Goal: Task Accomplishment & Management: Manage account settings

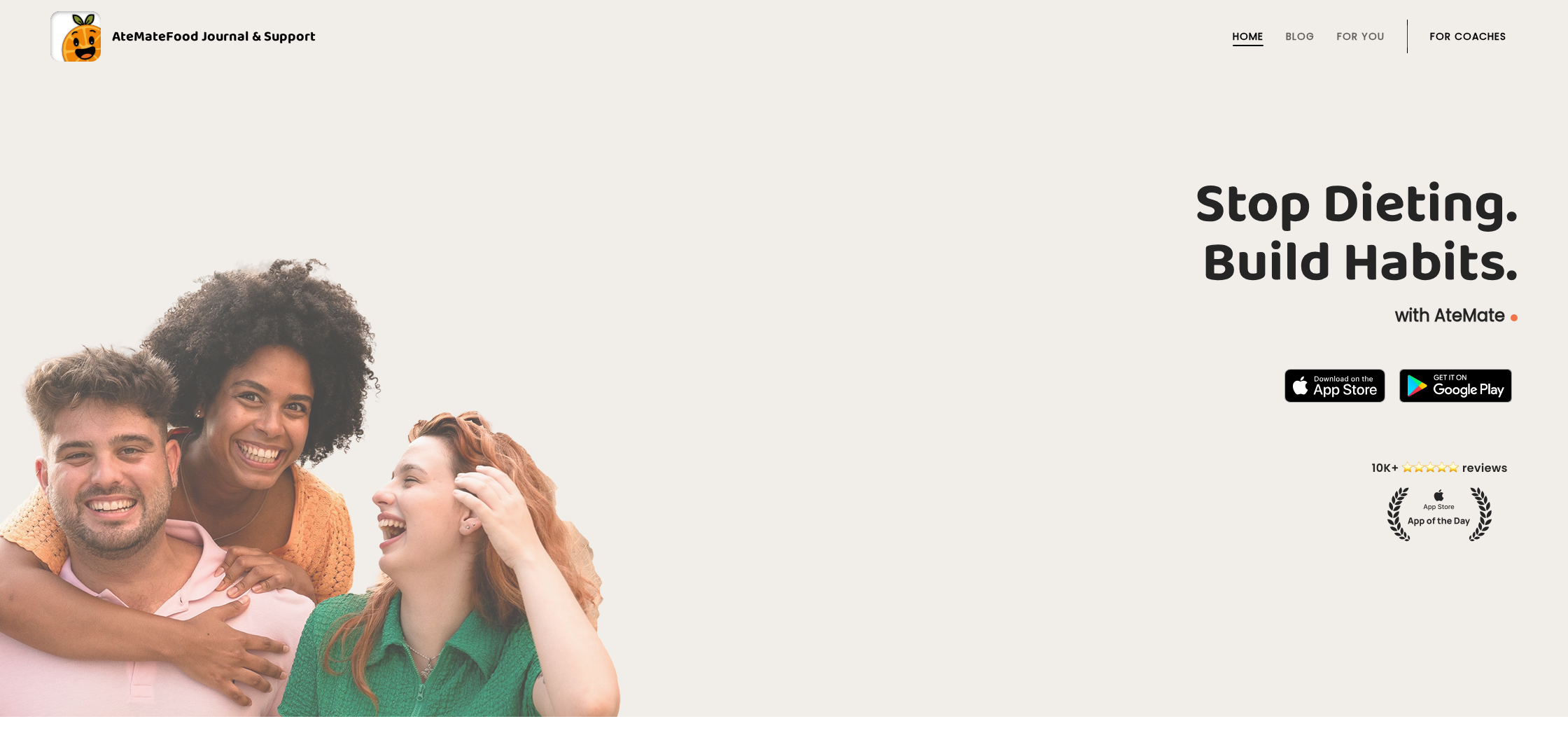
click at [1443, 35] on link "For Coaches" at bounding box center [1468, 37] width 76 height 12
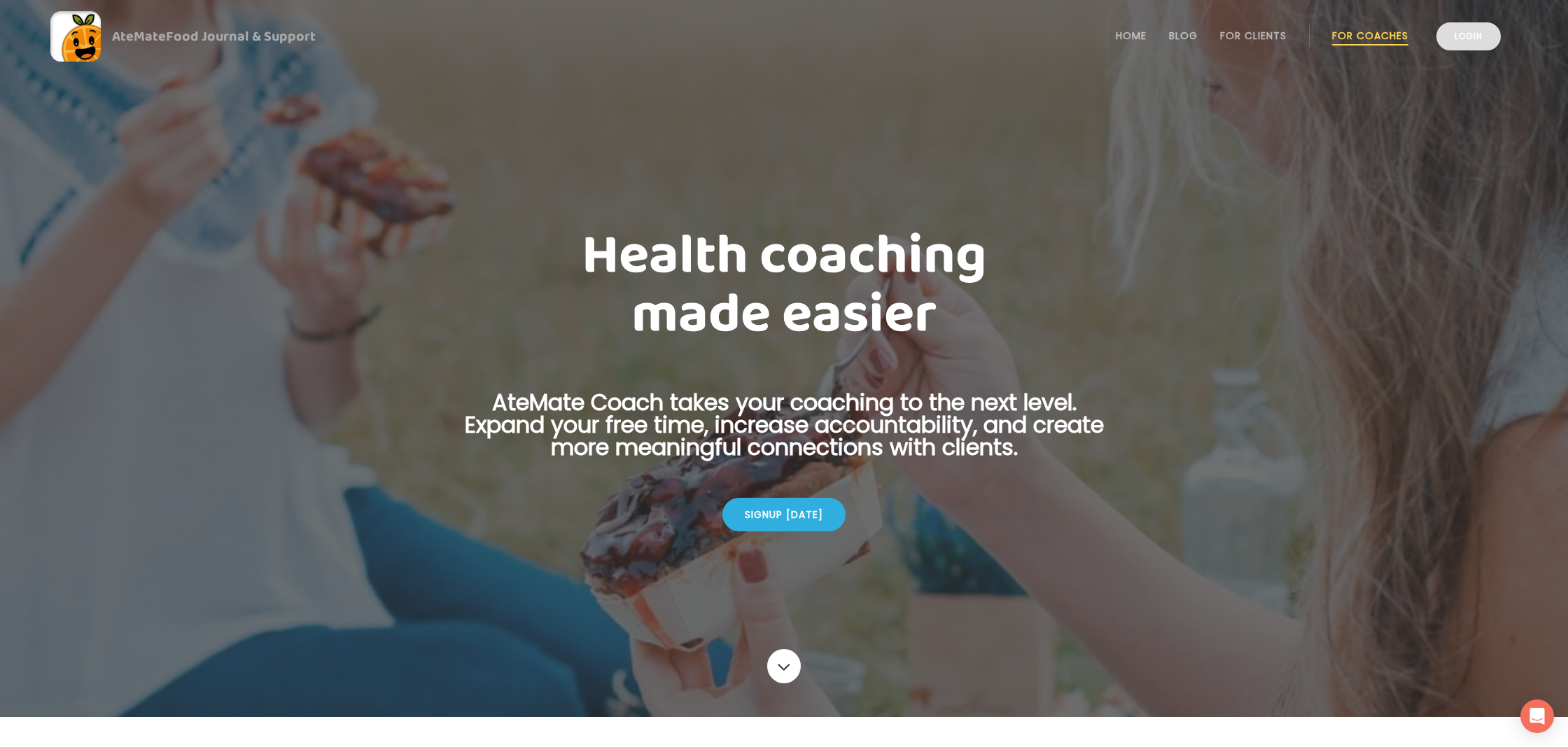
click at [1448, 41] on link "Login" at bounding box center [1468, 36] width 64 height 28
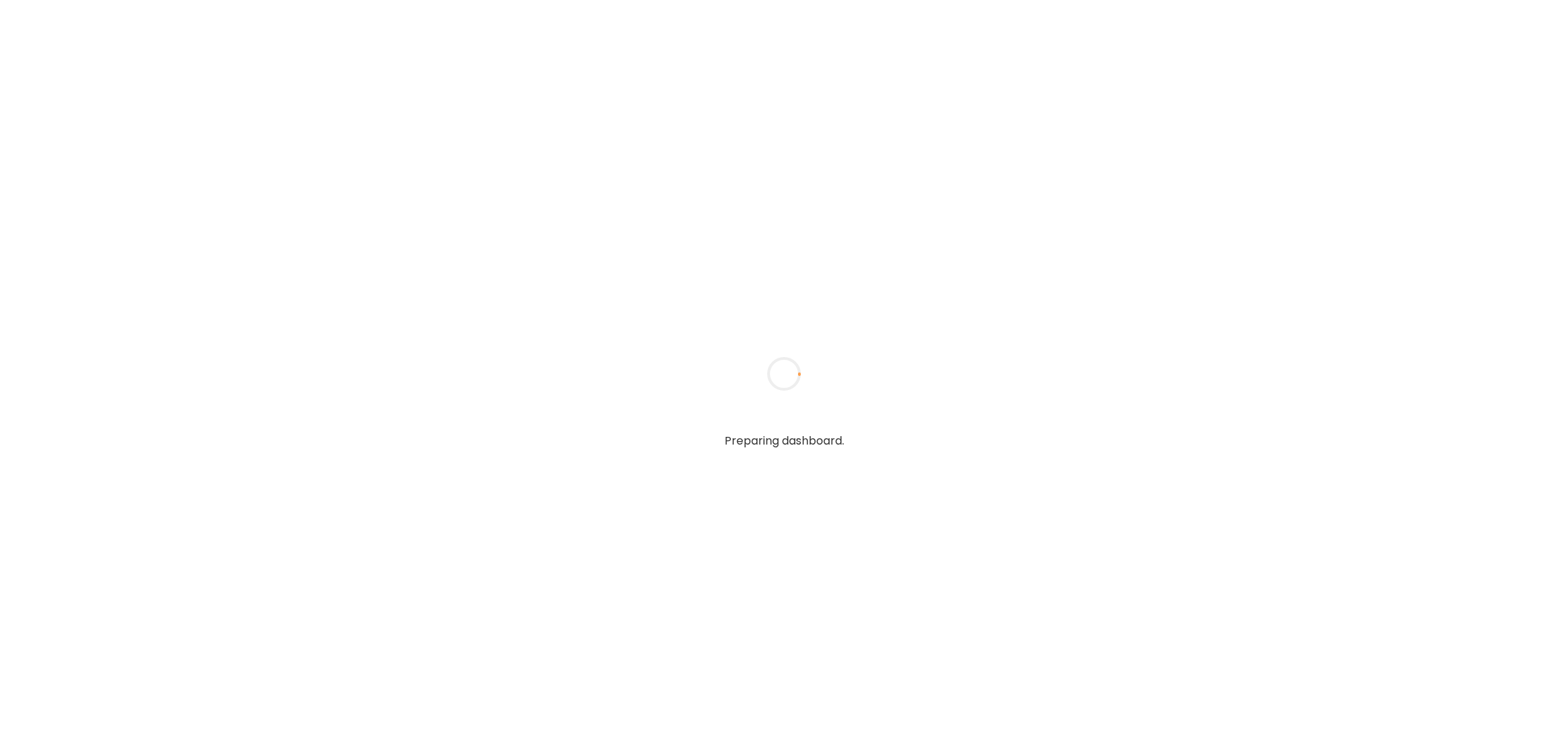
type input "**********"
type textarea "**********"
type input "**********"
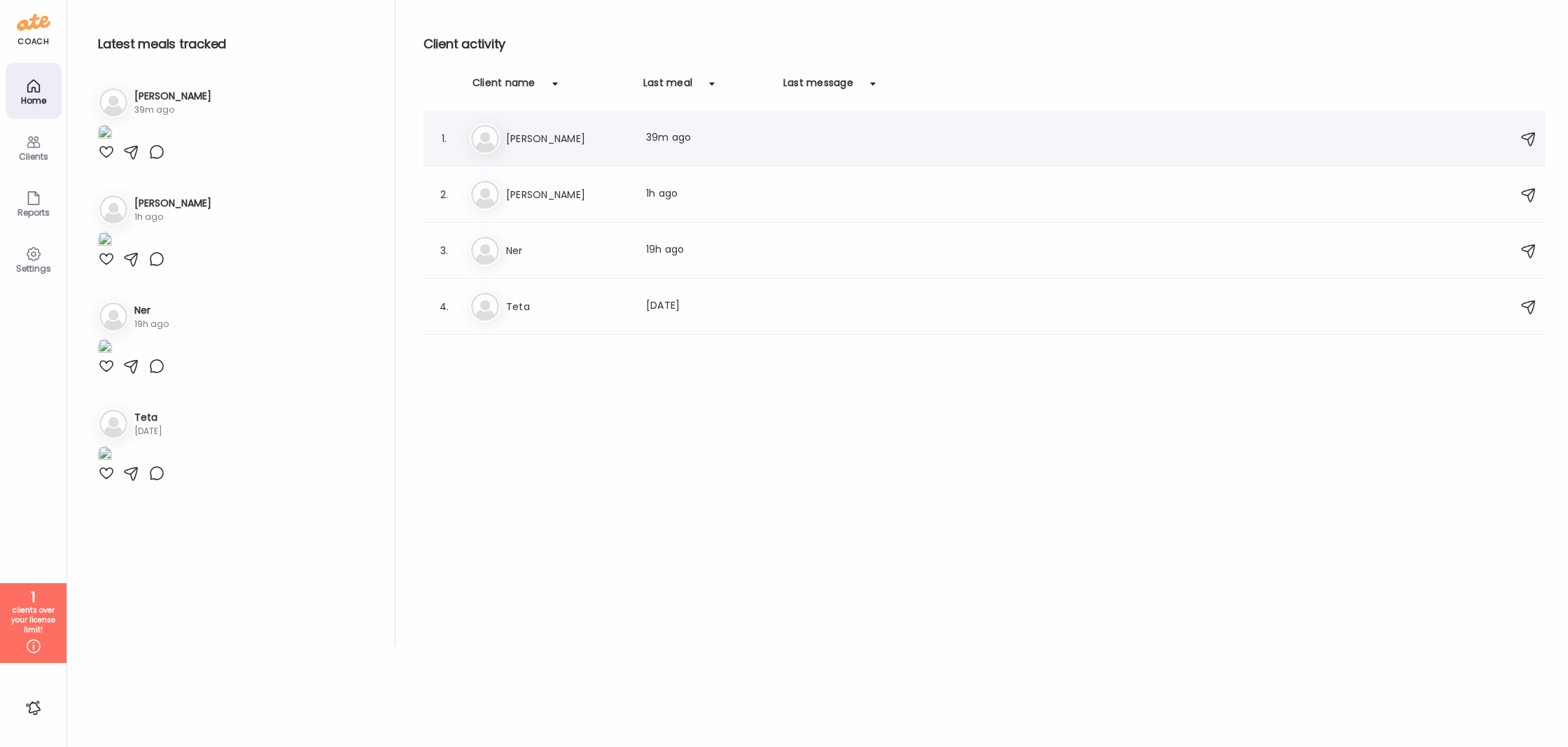
click at [622, 146] on h3 "Maureen" at bounding box center [568, 138] width 123 height 17
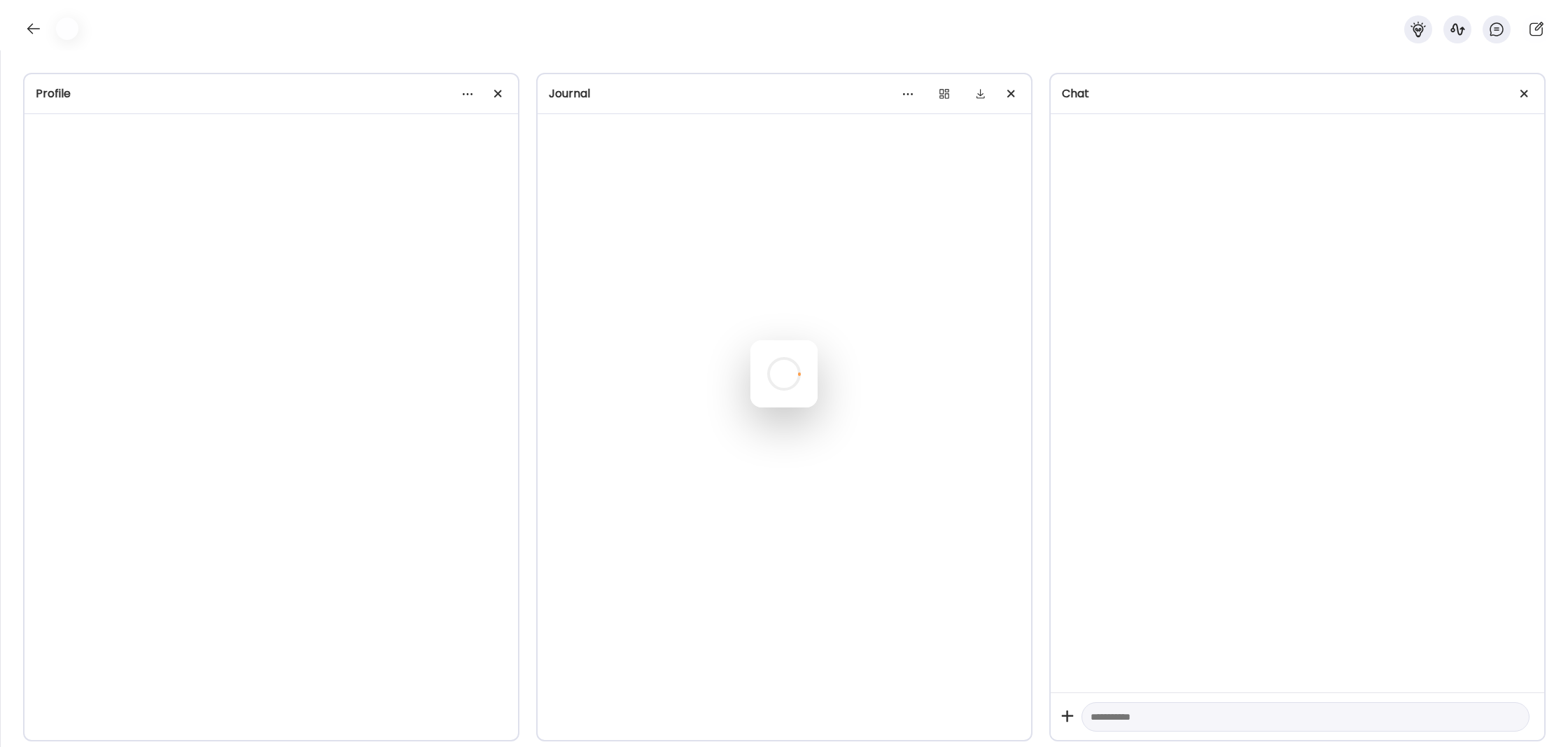
click at [750, 340] on div at bounding box center [784, 374] width 67 height 67
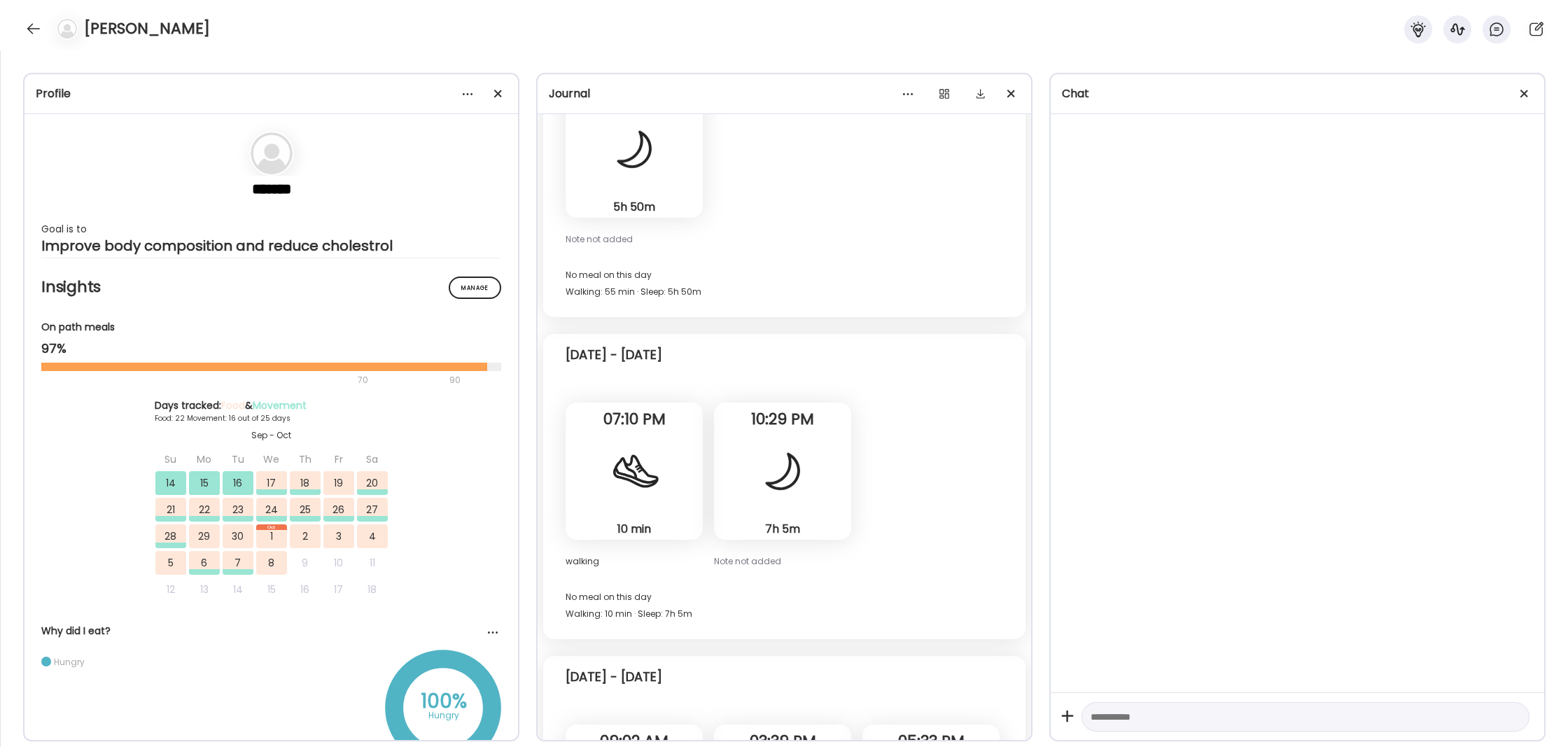
drag, startPoint x: 500, startPoint y: 89, endPoint x: 721, endPoint y: 141, distance: 227.0
click at [500, 89] on div at bounding box center [498, 93] width 28 height 28
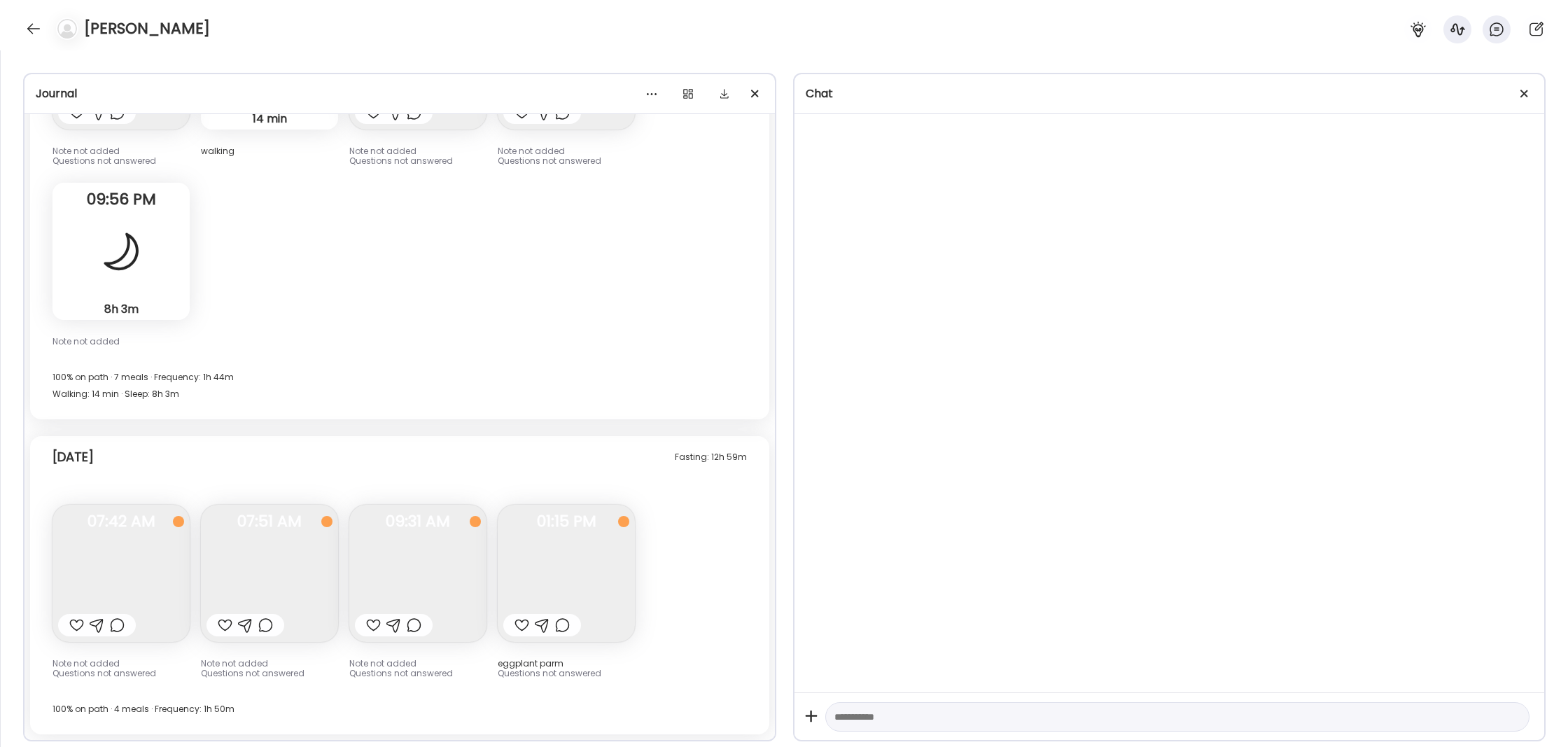
scroll to position [15957, 0]
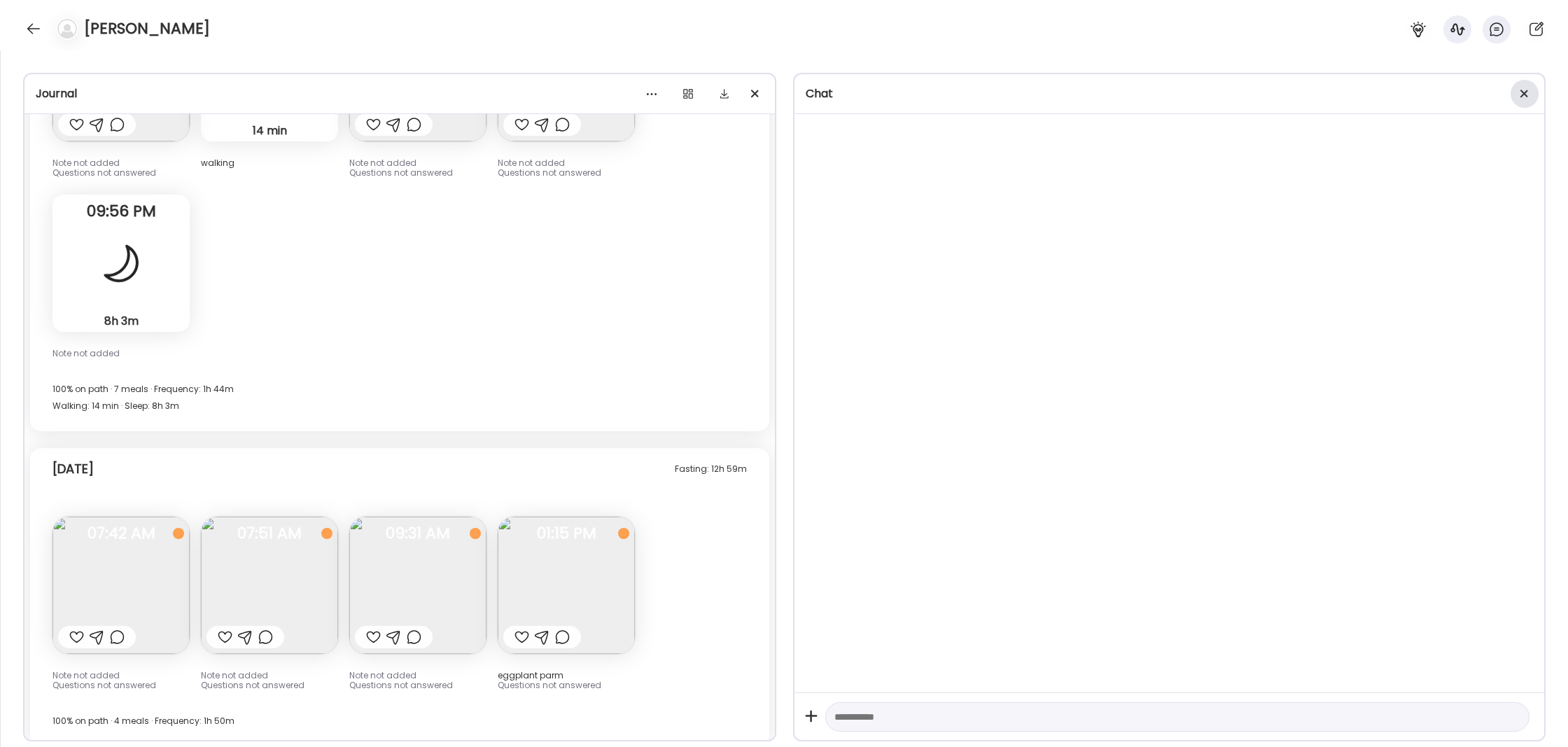
click at [1531, 96] on div at bounding box center [1524, 93] width 28 height 28
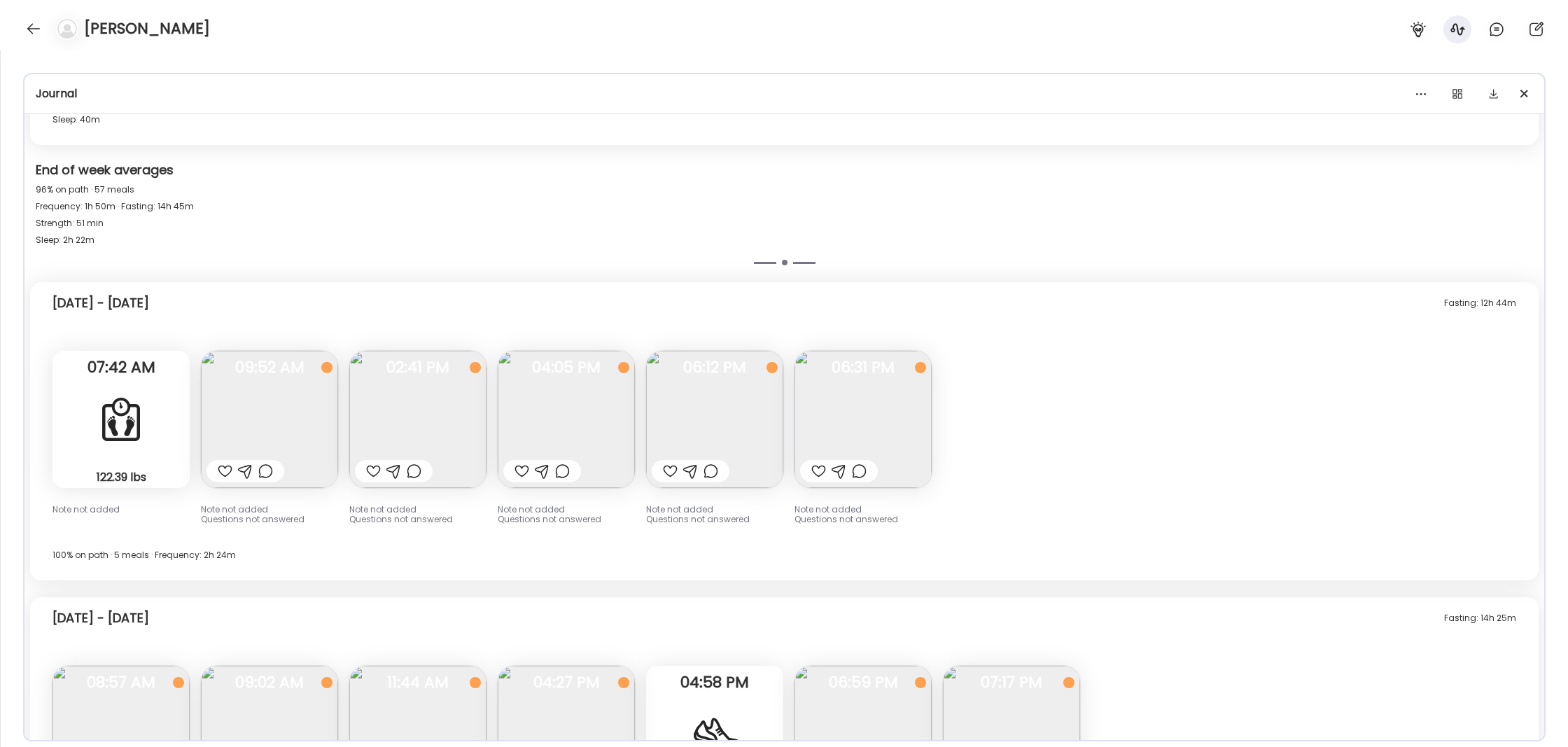
scroll to position [9675, 0]
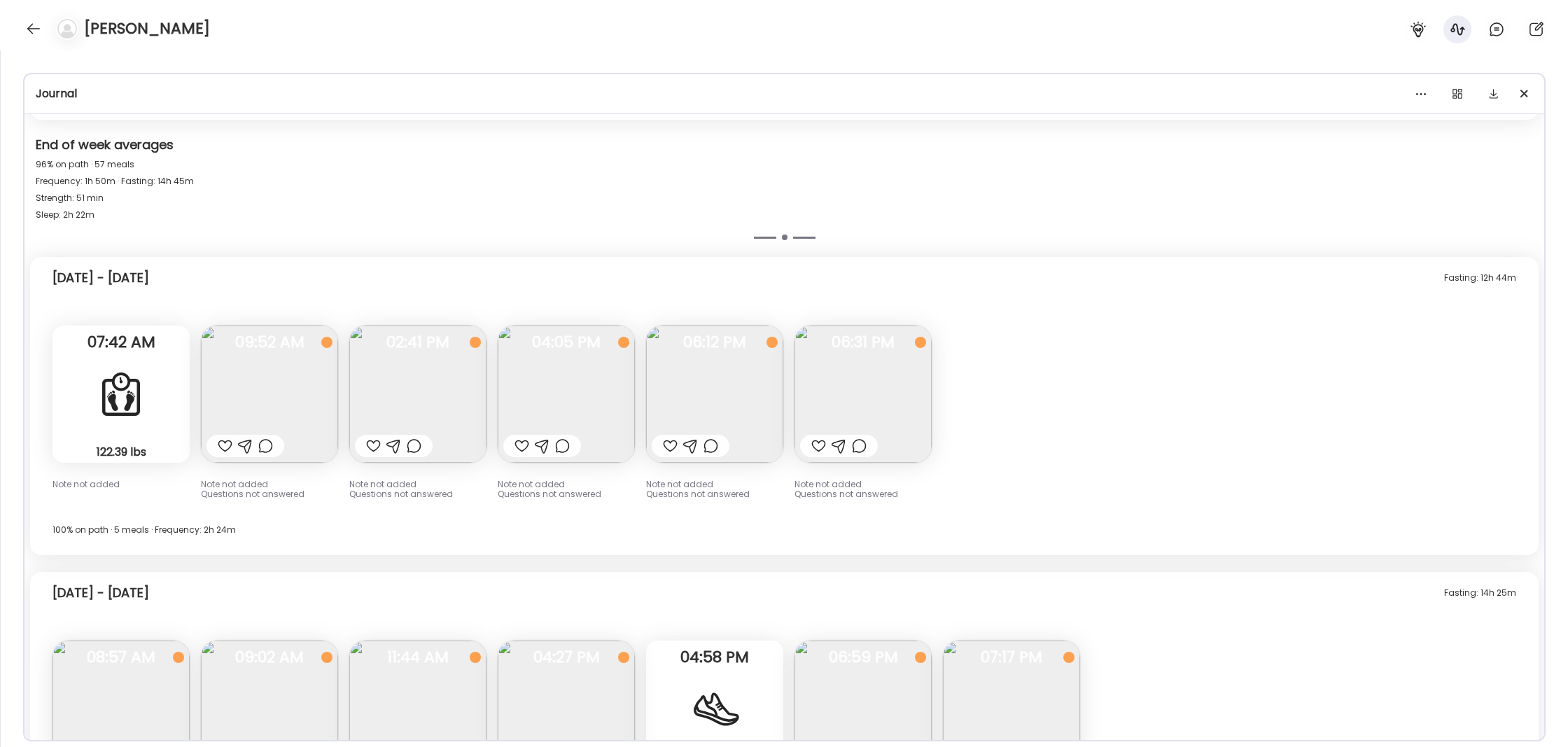
click at [306, 403] on img at bounding box center [269, 394] width 137 height 137
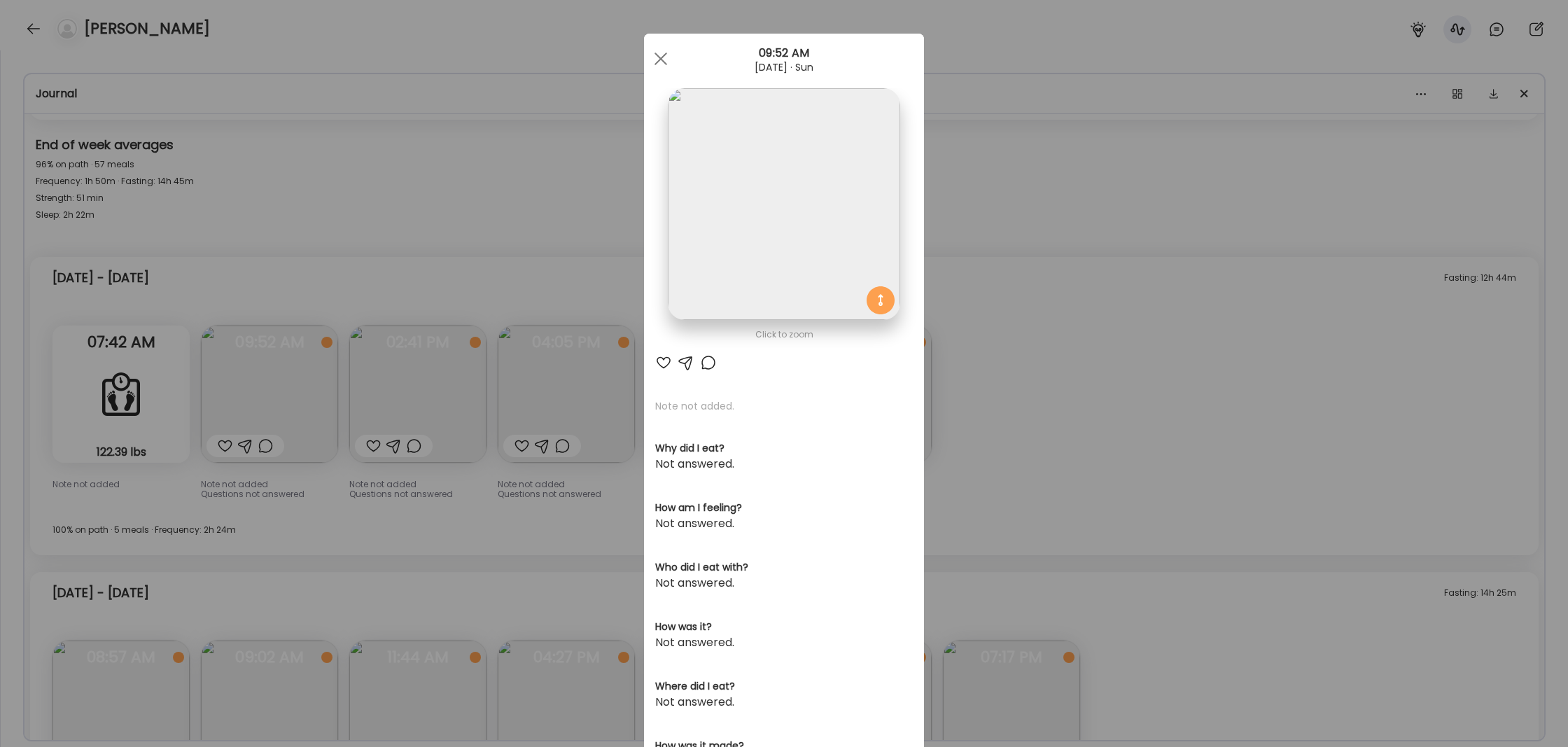
click at [1063, 386] on div "Ate Coach Dashboard Wahoo! It’s official Take a moment to set up your Coach Pro…" at bounding box center [784, 374] width 1568 height 747
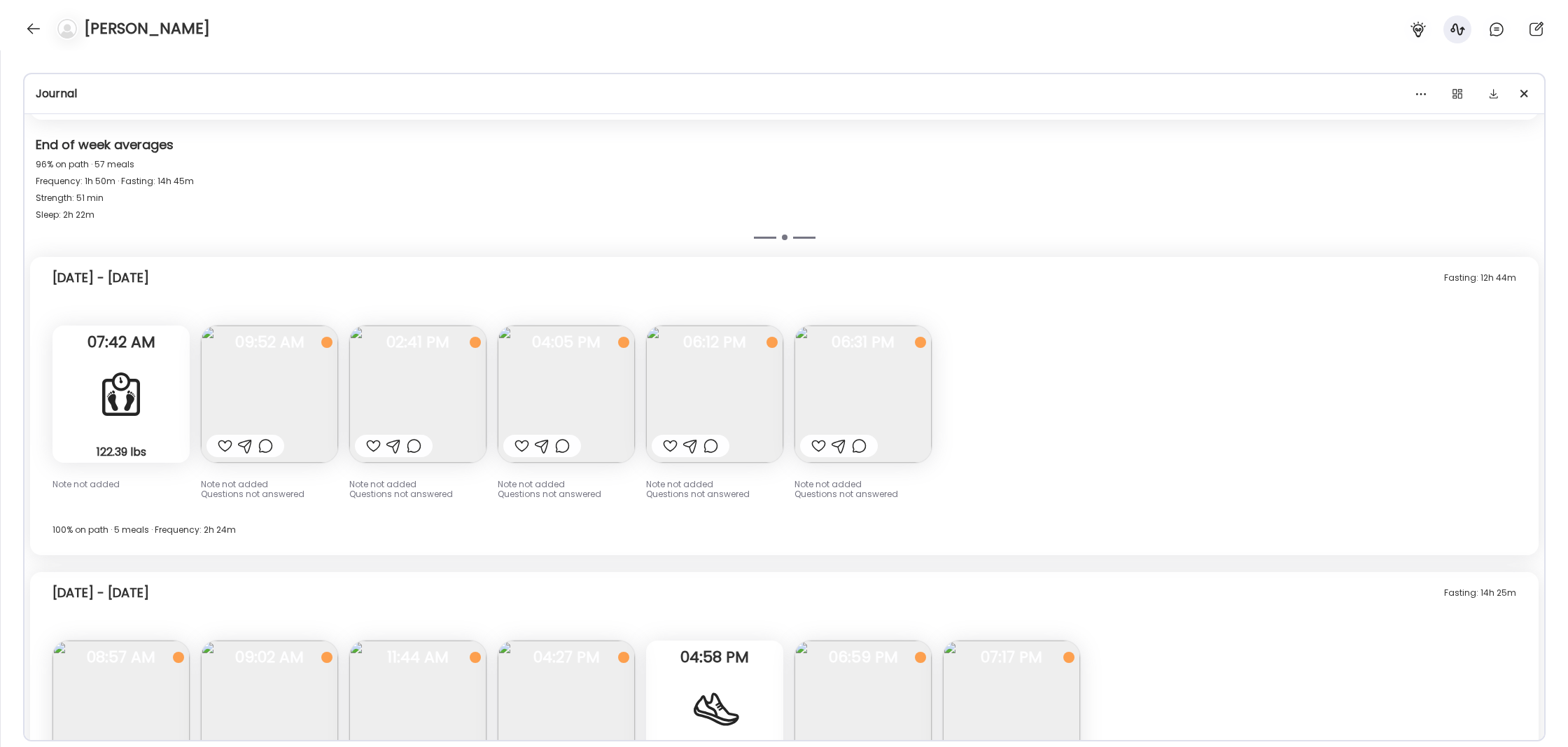
click at [410, 361] on img at bounding box center [417, 394] width 137 height 137
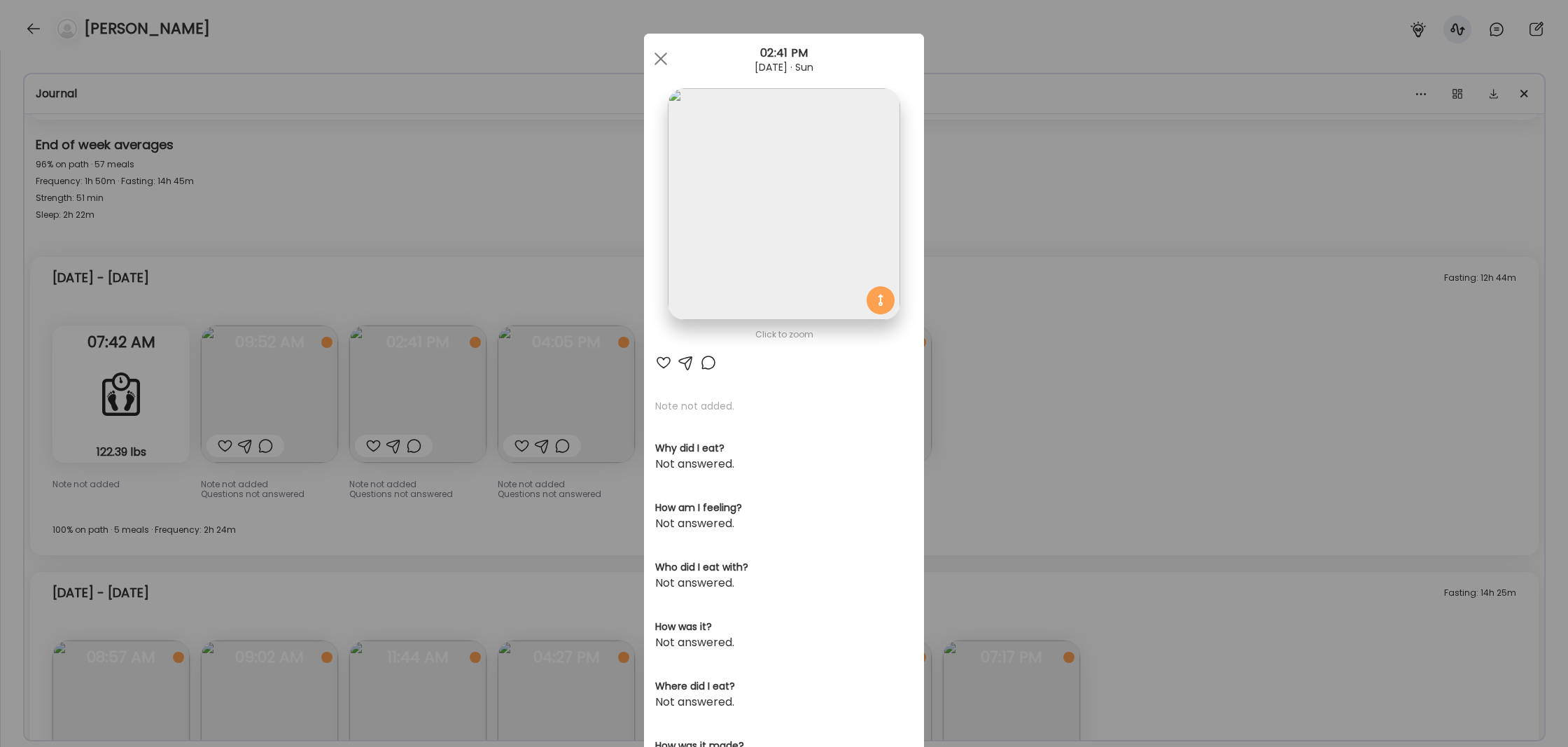
click at [1060, 397] on div "Ate Coach Dashboard Wahoo! It’s official Take a moment to set up your Coach Pro…" at bounding box center [784, 374] width 1568 height 747
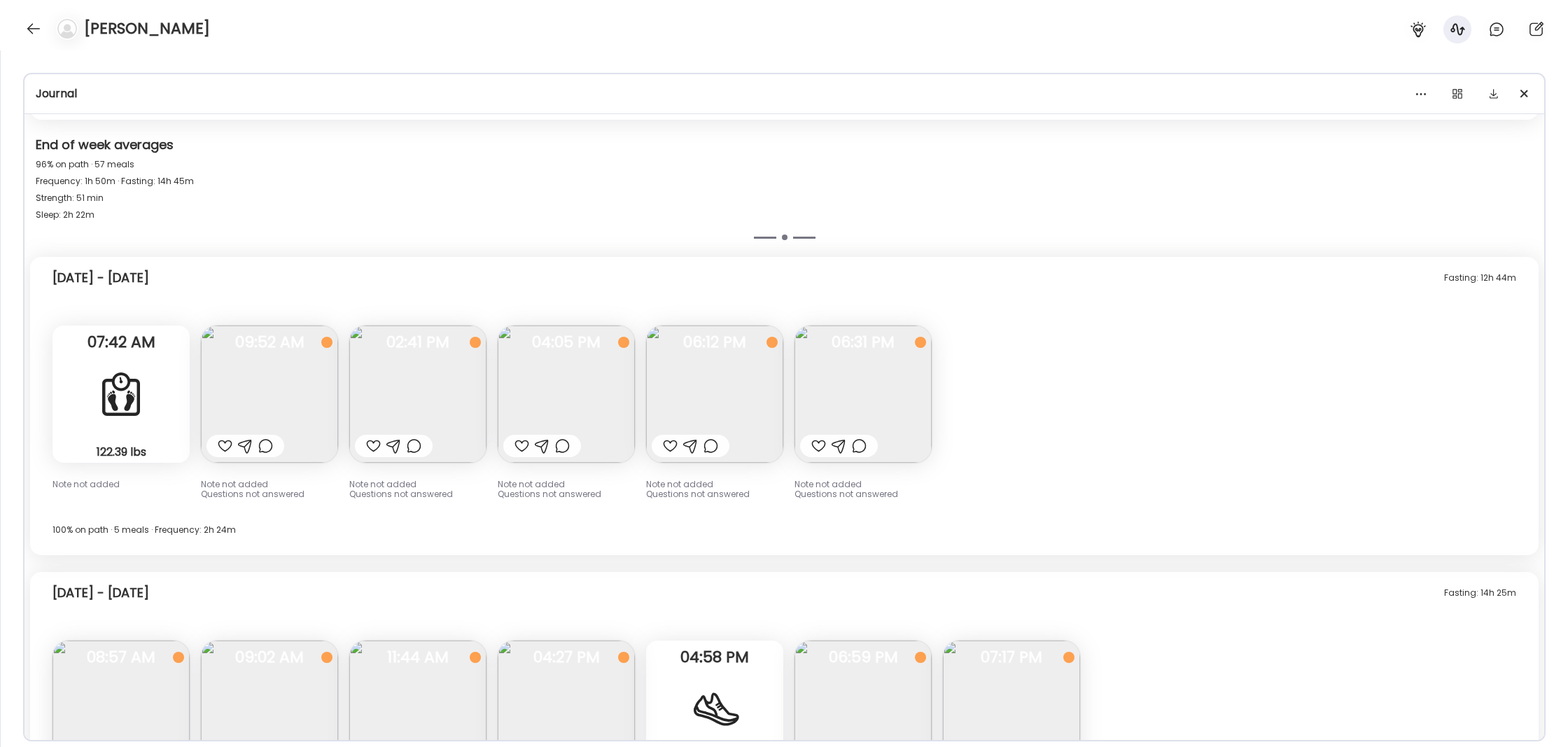
click at [734, 406] on img at bounding box center [714, 394] width 137 height 137
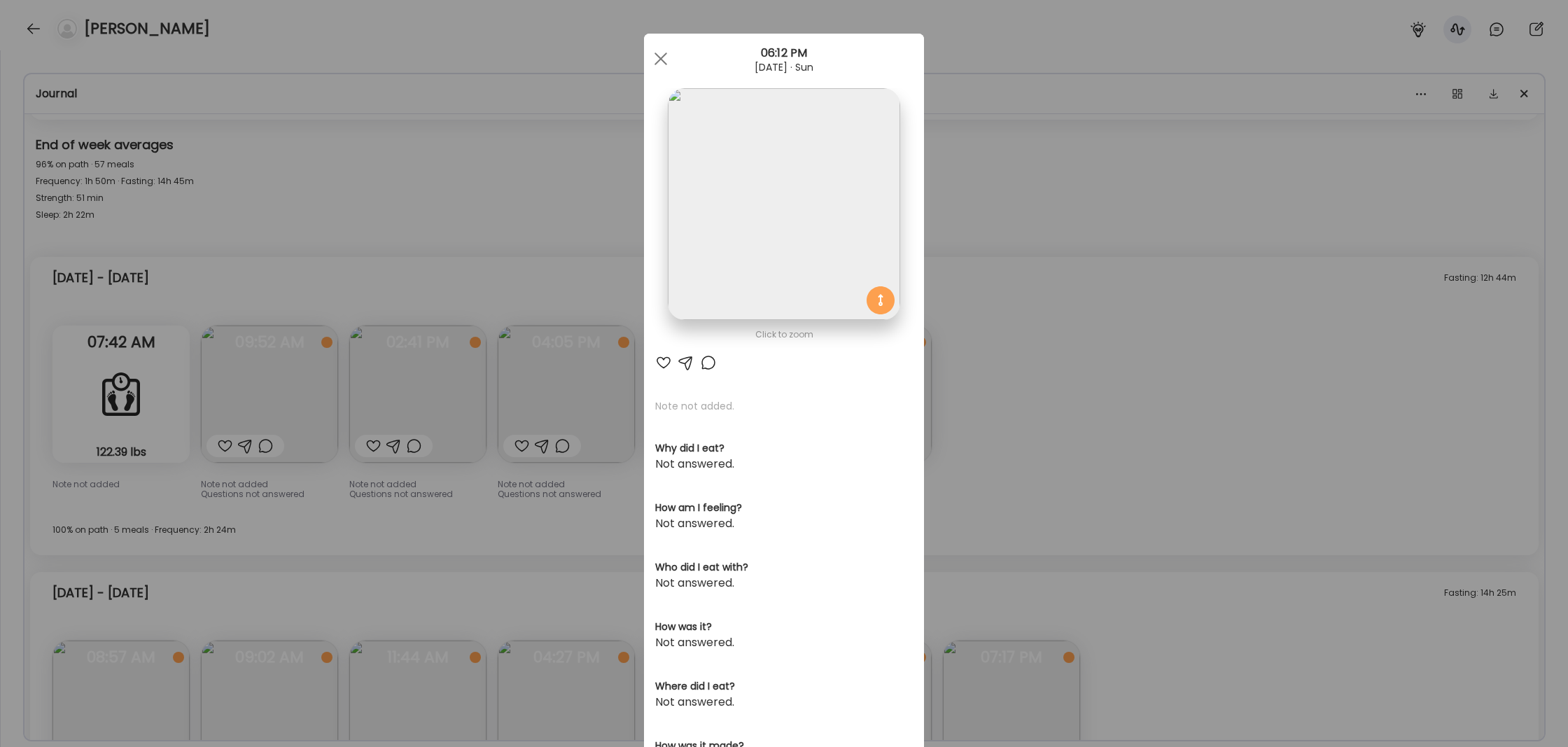
click at [1138, 403] on div "Ate Coach Dashboard Wahoo! It’s official Take a moment to set up your Coach Pro…" at bounding box center [784, 374] width 1568 height 747
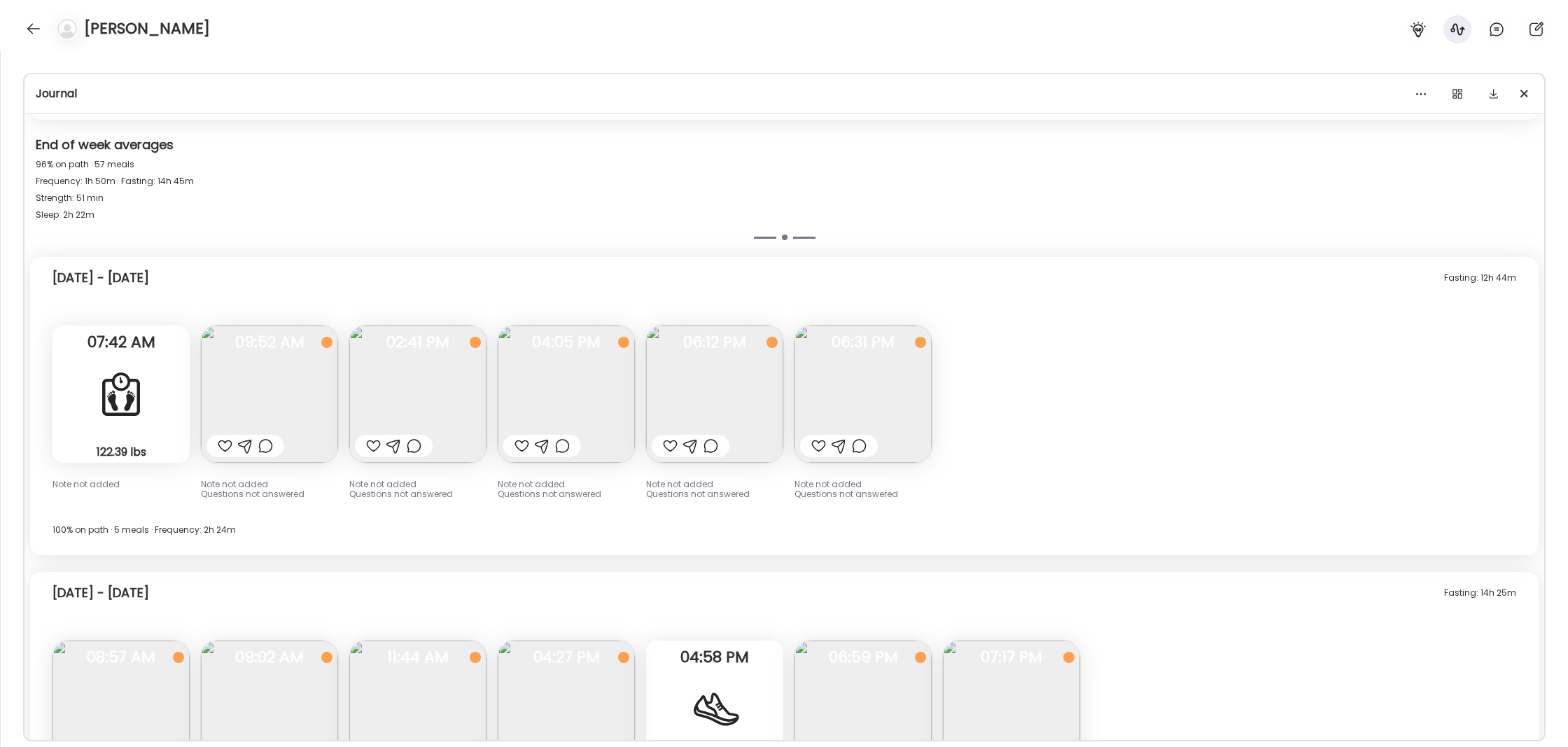
click at [845, 409] on img at bounding box center [862, 394] width 137 height 137
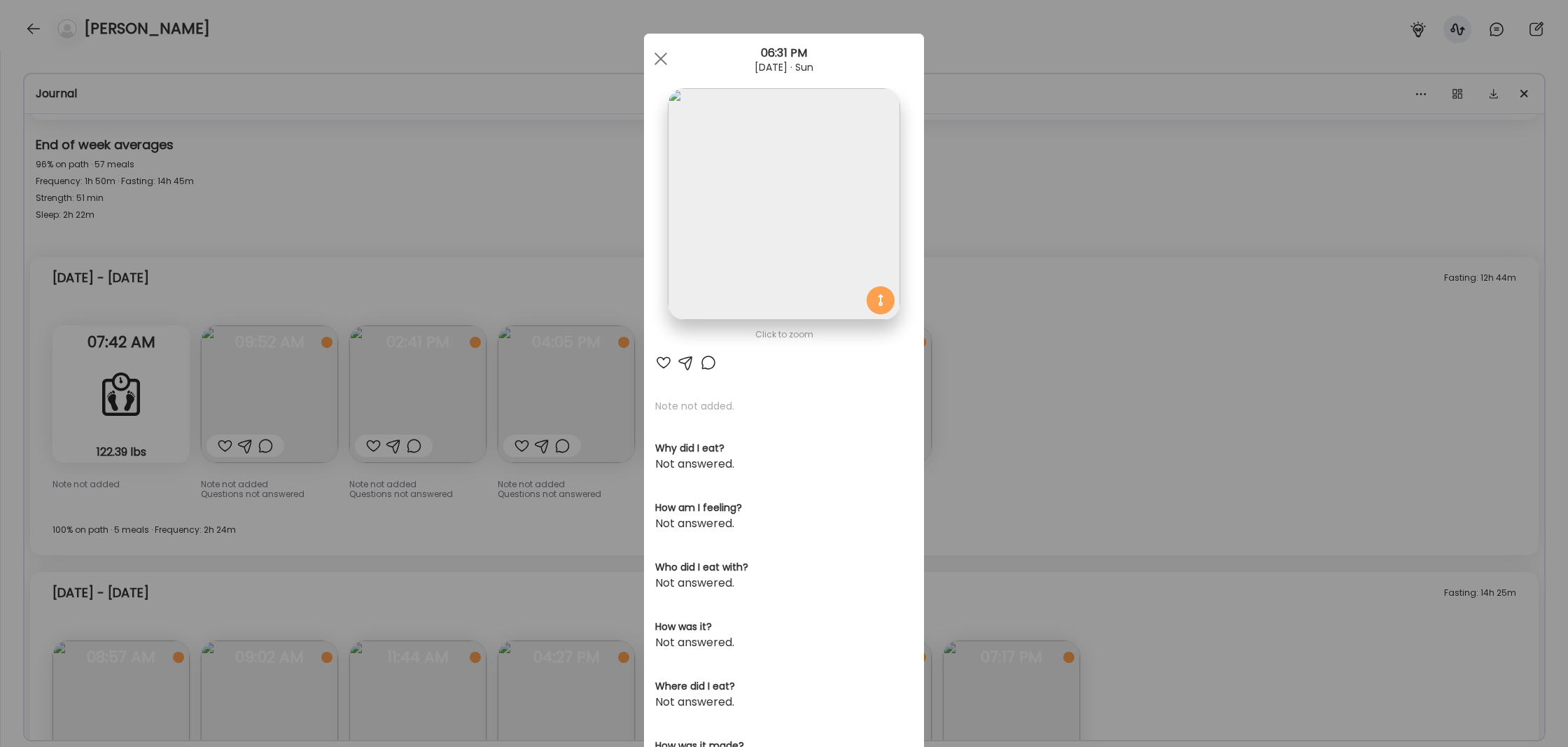
click at [1057, 426] on div "Ate Coach Dashboard Wahoo! It’s official Take a moment to set up your Coach Pro…" at bounding box center [784, 374] width 1568 height 747
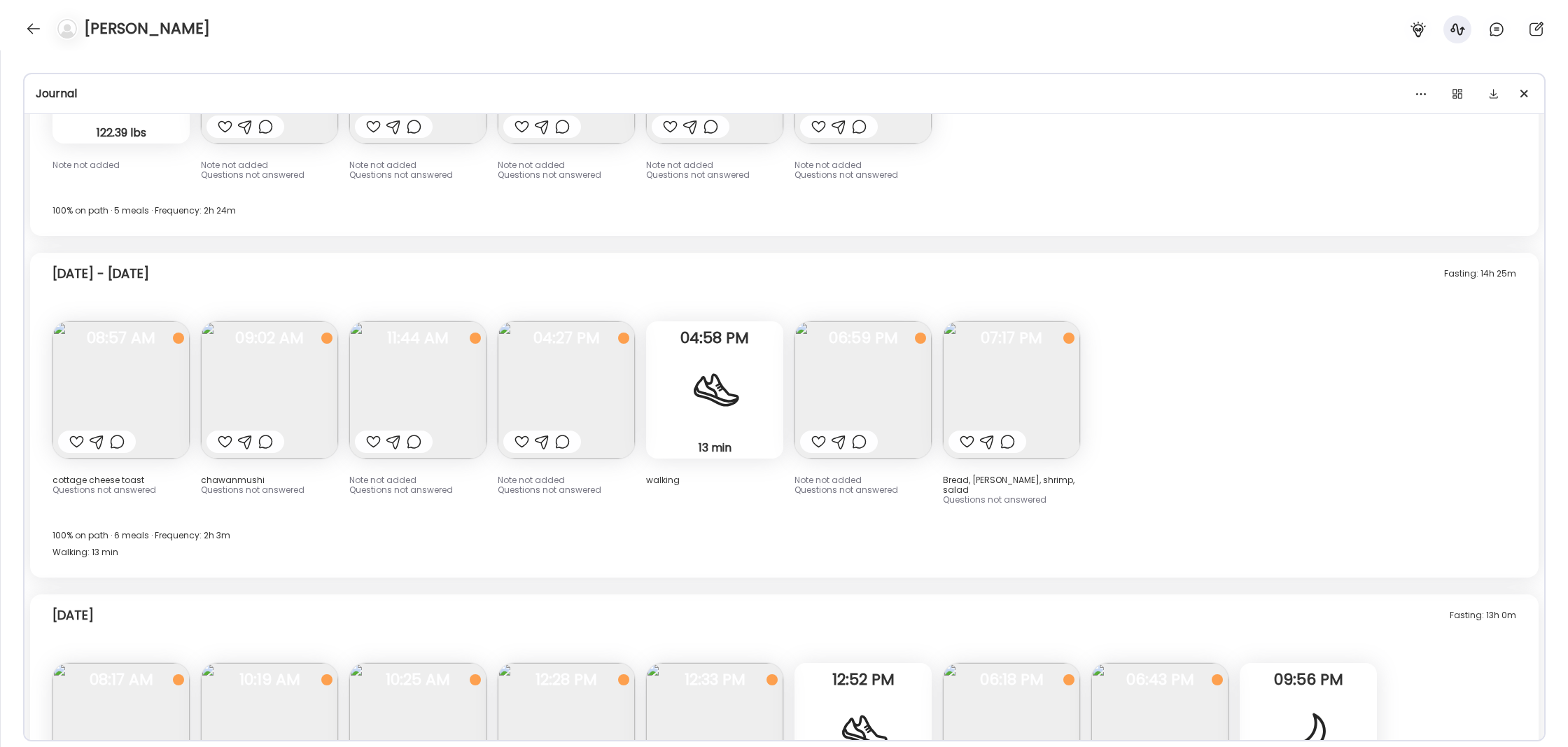
scroll to position [9995, 0]
click at [123, 414] on img at bounding box center [121, 389] width 137 height 137
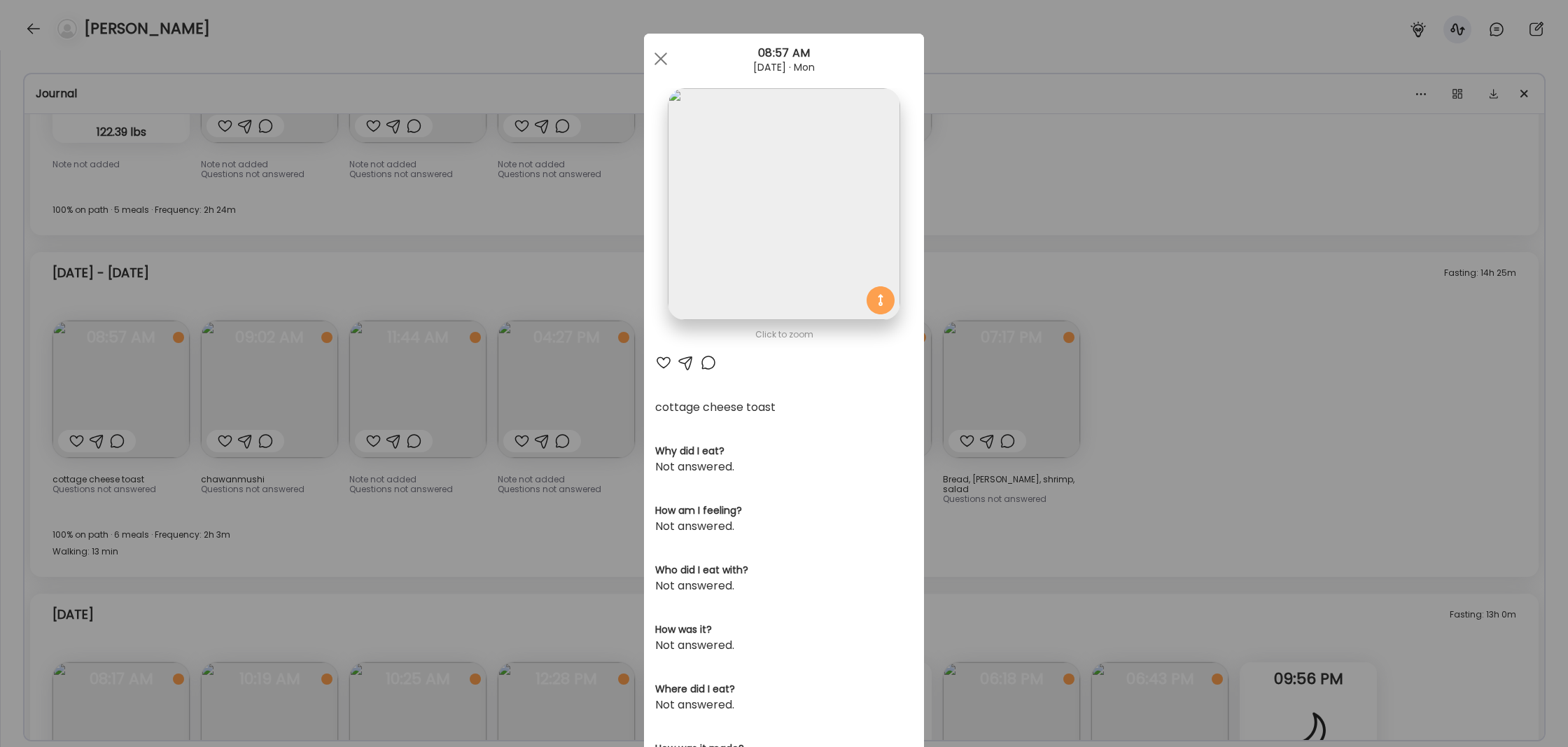
click at [1114, 266] on div "Ate Coach Dashboard Wahoo! It’s official Take a moment to set up your Coach Pro…" at bounding box center [784, 374] width 1568 height 747
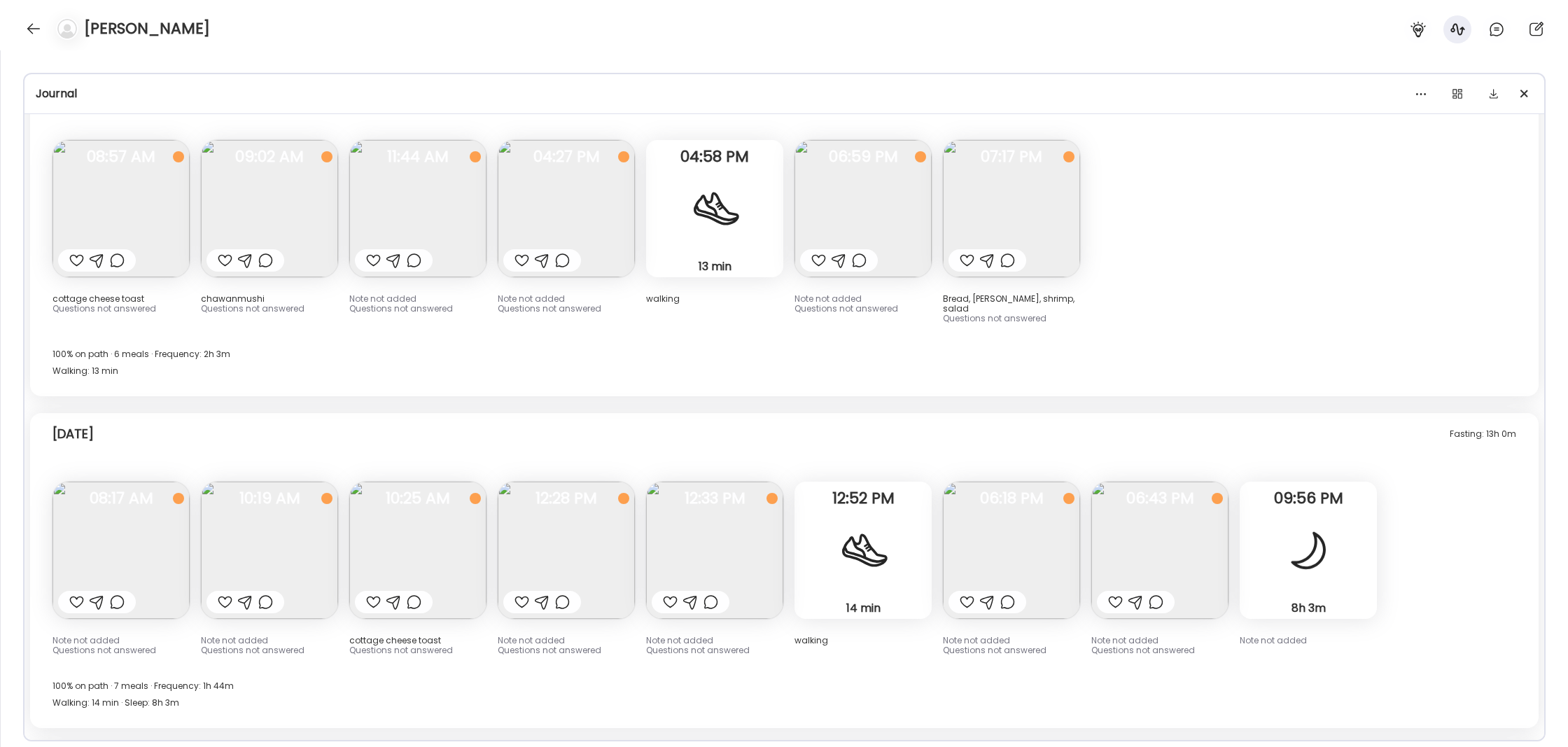
scroll to position [10177, 0]
click at [850, 222] on img at bounding box center [862, 207] width 137 height 137
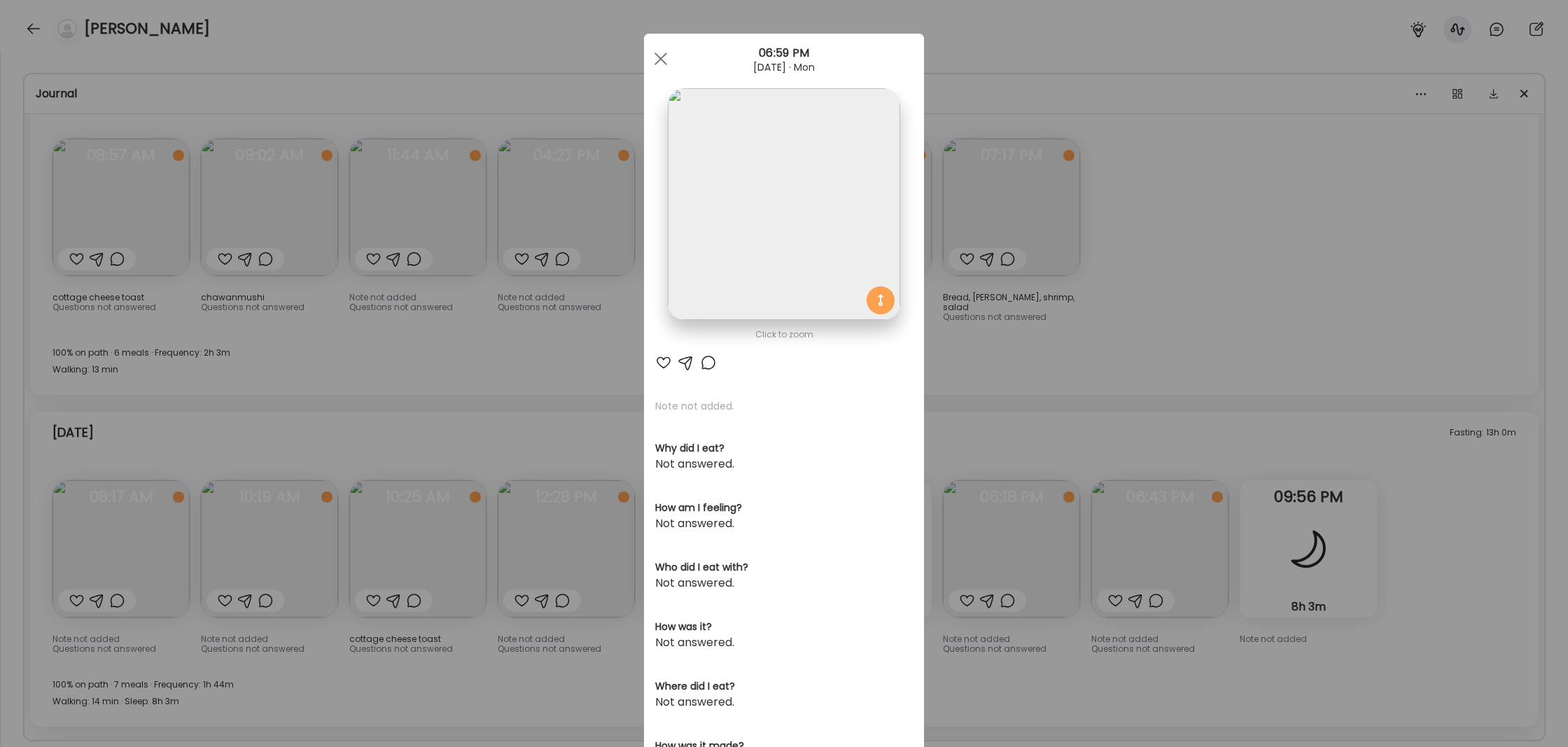
click at [1177, 277] on div "Ate Coach Dashboard Wahoo! It’s official Take a moment to set up your Coach Pro…" at bounding box center [784, 374] width 1568 height 747
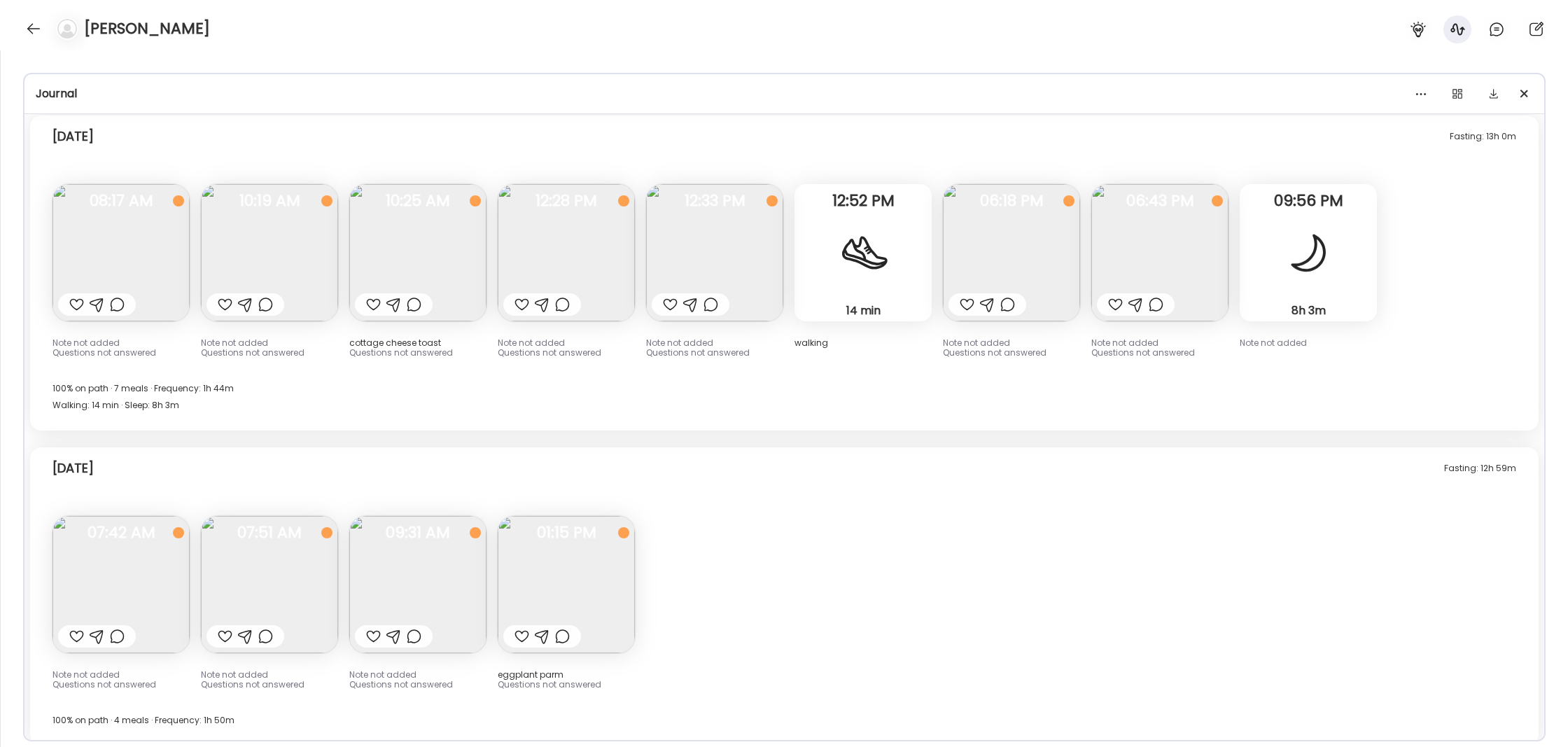
scroll to position [10473, 0]
click at [591, 578] on img at bounding box center [566, 585] width 137 height 137
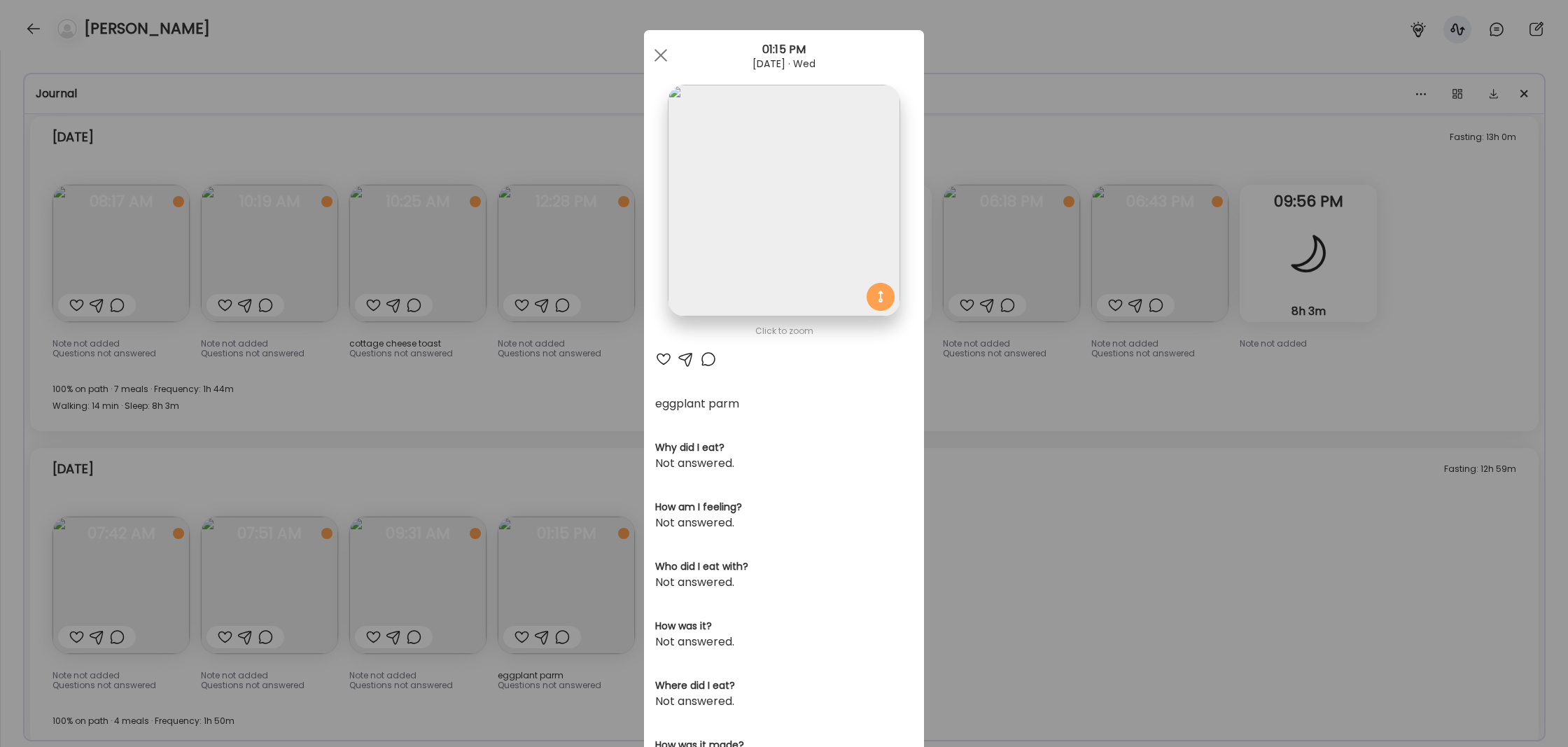
click at [1043, 561] on div "Ate Coach Dashboard Wahoo! It’s official Take a moment to set up your Coach Pro…" at bounding box center [784, 374] width 1568 height 747
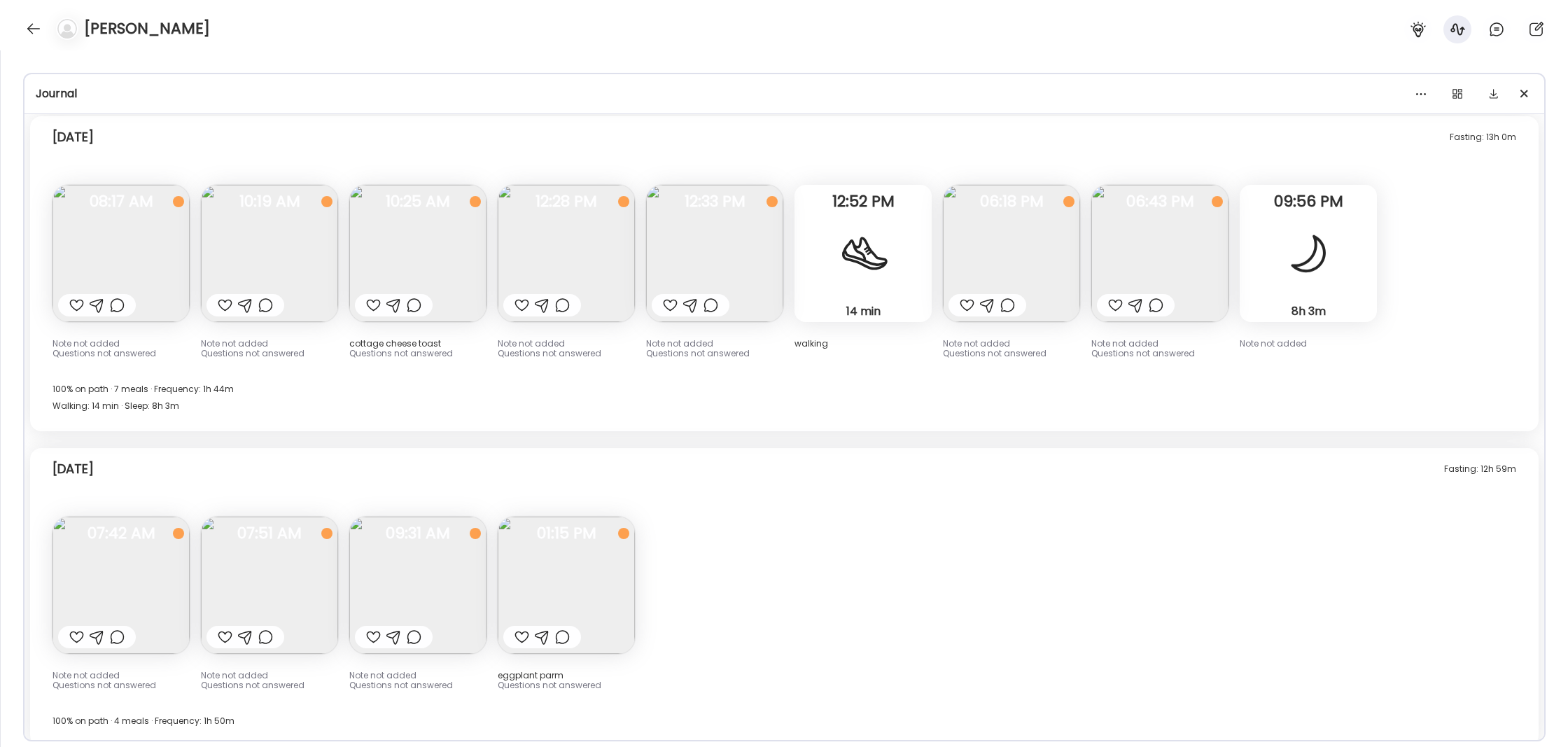
click at [168, 563] on img at bounding box center [121, 585] width 137 height 137
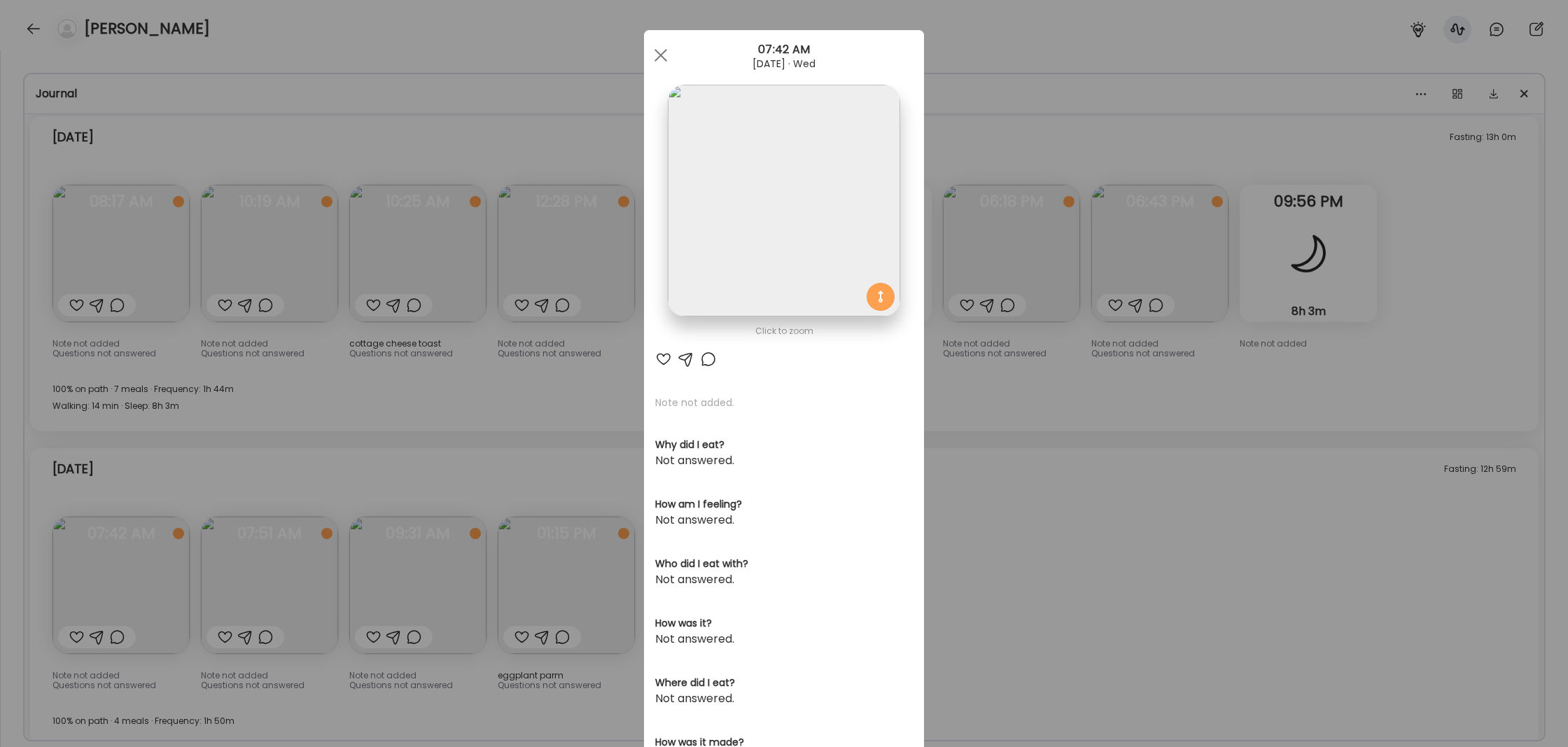
click at [1075, 595] on div "Ate Coach Dashboard Wahoo! It’s official Take a moment to set up your Coach Pro…" at bounding box center [784, 374] width 1568 height 747
